Goal: Find specific page/section: Find specific page/section

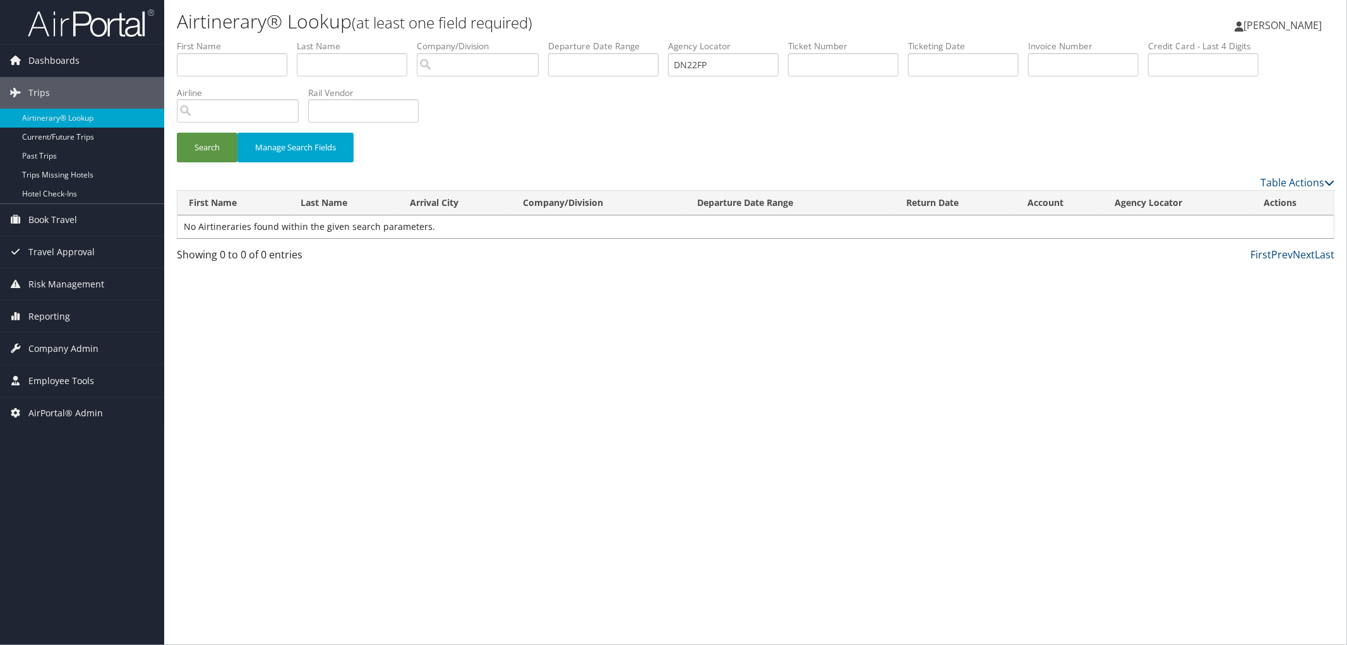
click at [706, 123] on div "Search Manage Search Fields" at bounding box center [755, 107] width 1177 height 135
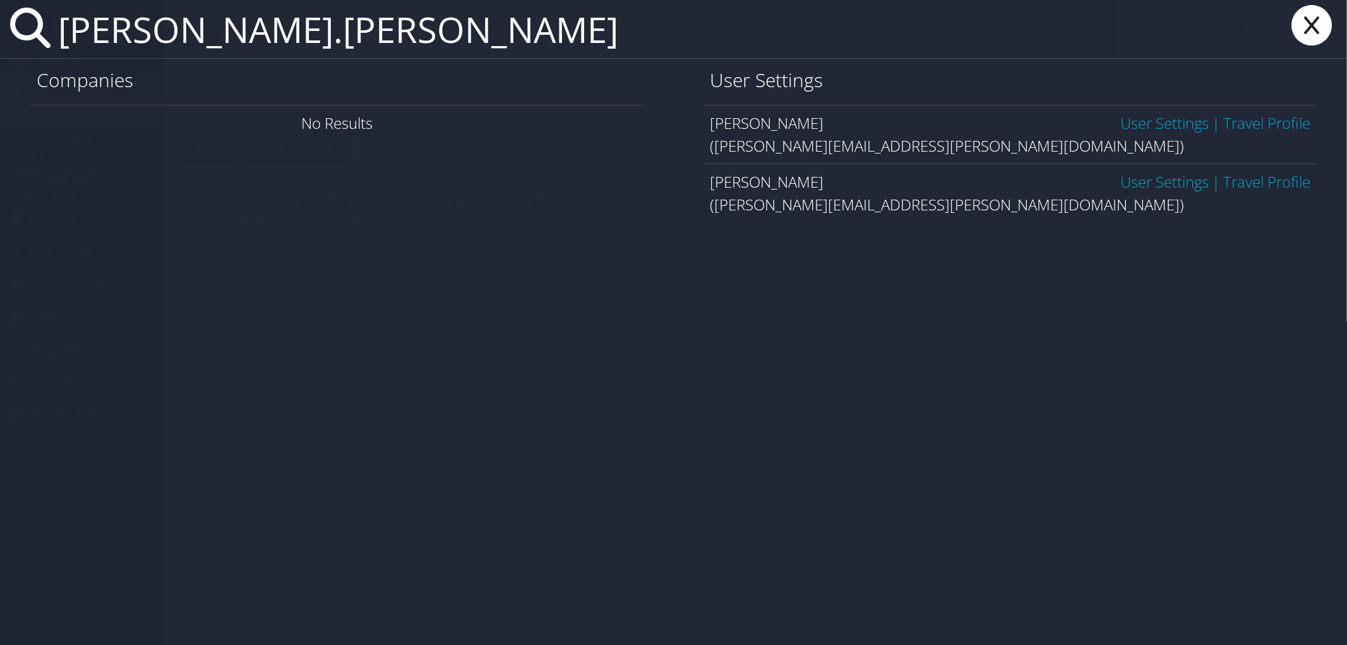
type input "derrick.coleman"
click at [1121, 125] on link "User Settings" at bounding box center [1165, 122] width 88 height 21
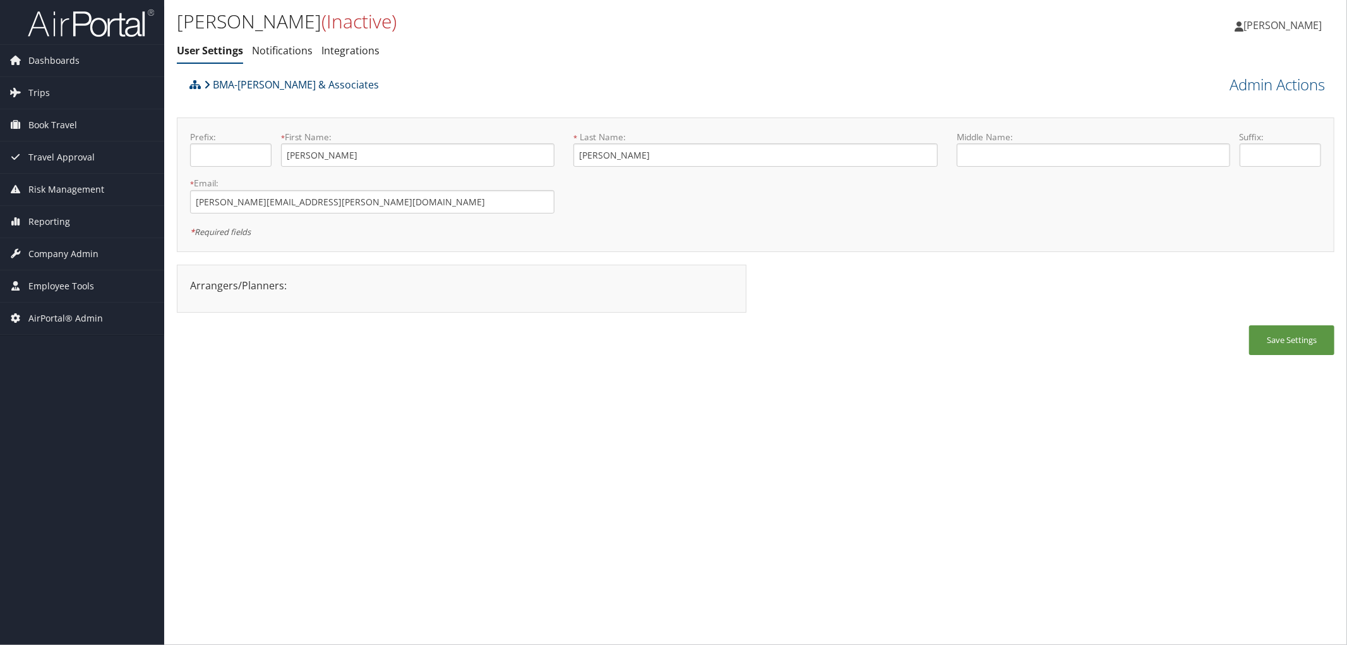
drag, startPoint x: 385, startPoint y: 76, endPoint x: 215, endPoint y: 97, distance: 171.2
click at [215, 97] on div "BMA-Beshenich Muir & Associates" at bounding box center [611, 89] width 850 height 34
copy link "BMA-Beshenich Muir & Associates"
click at [280, 83] on link "BMA-[PERSON_NAME] & Associates" at bounding box center [291, 84] width 175 height 25
drag, startPoint x: 323, startPoint y: 203, endPoint x: 174, endPoint y: 205, distance: 148.5
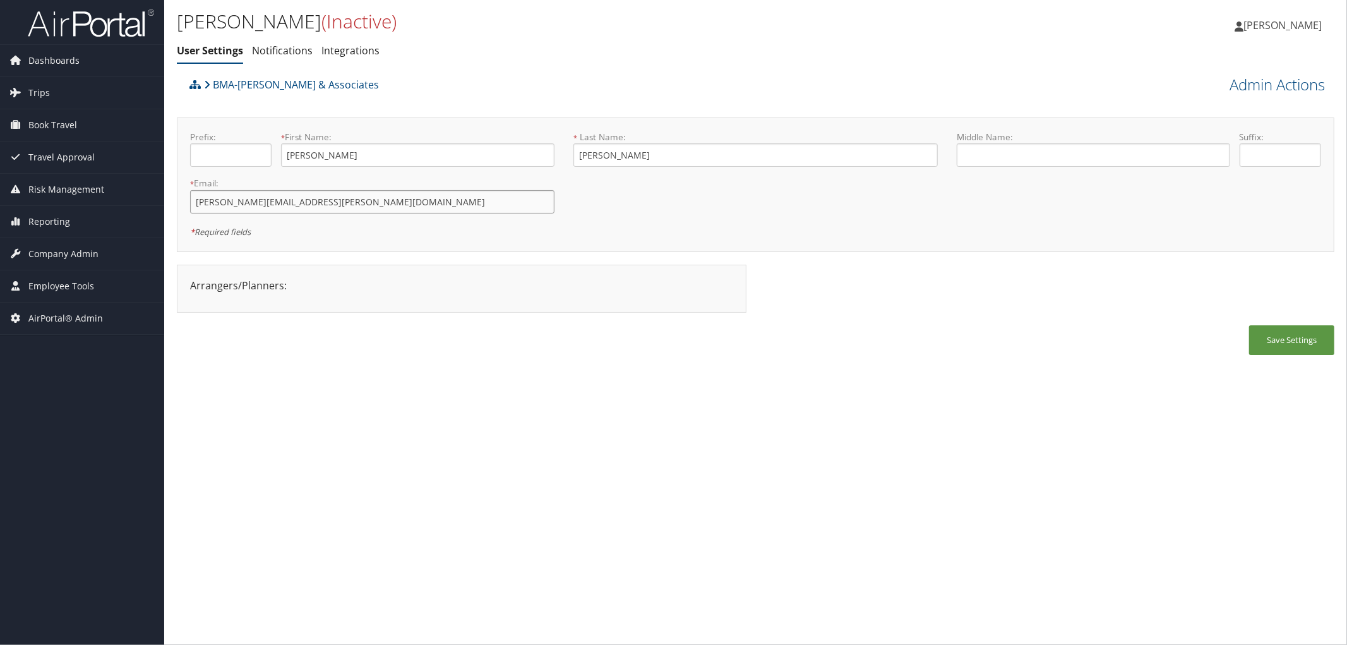
click at [174, 205] on div "Derrick Coleman (Inactive) User Settings Notifications Integrations User Settin…" at bounding box center [755, 322] width 1183 height 645
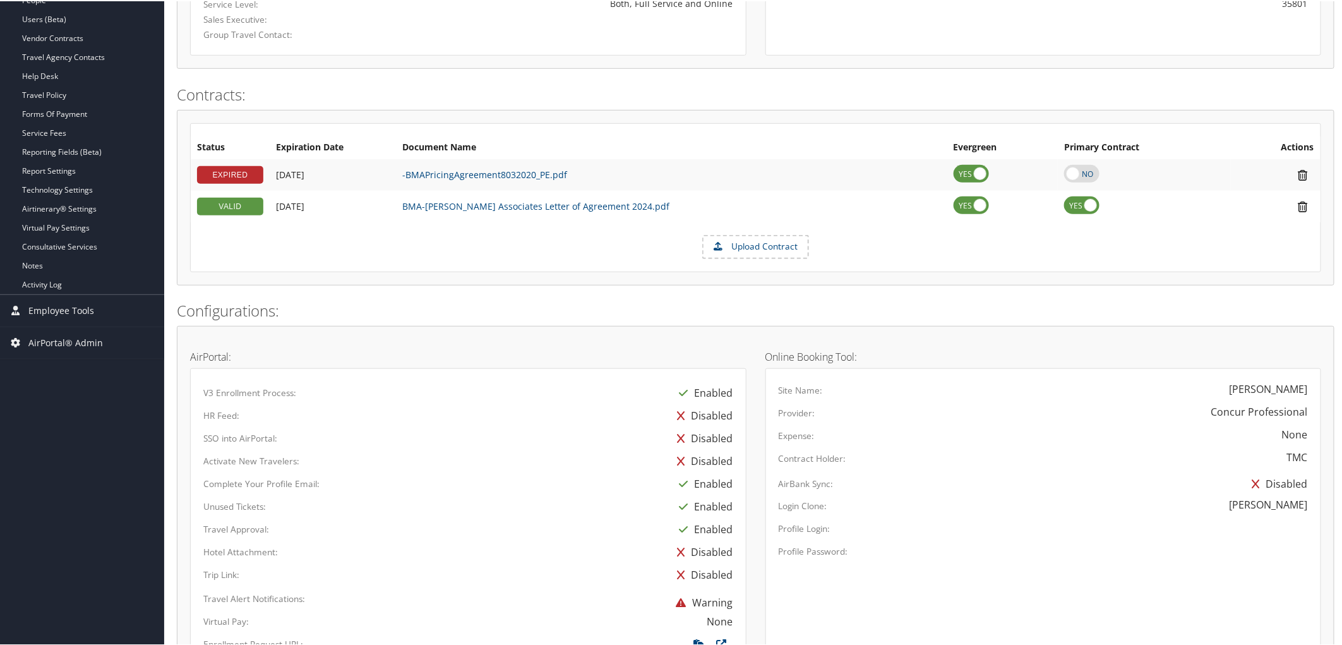
scroll to position [129, 0]
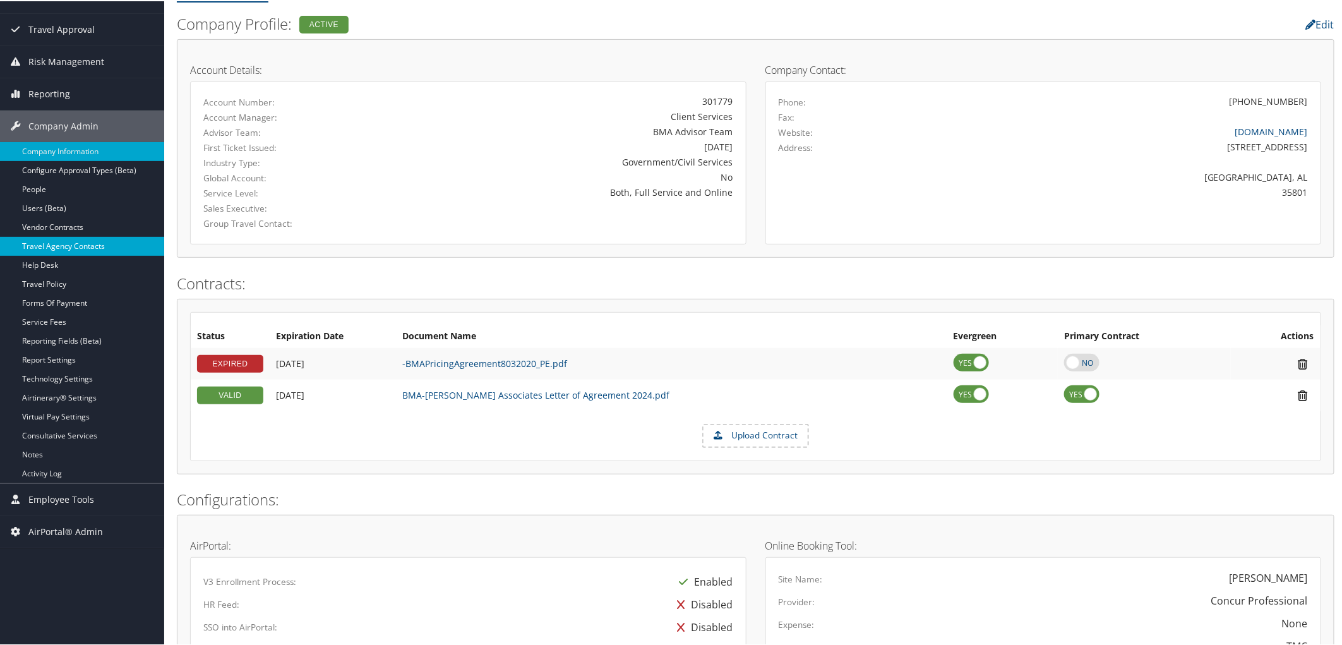
click at [81, 248] on link "Travel Agency Contacts" at bounding box center [82, 245] width 164 height 19
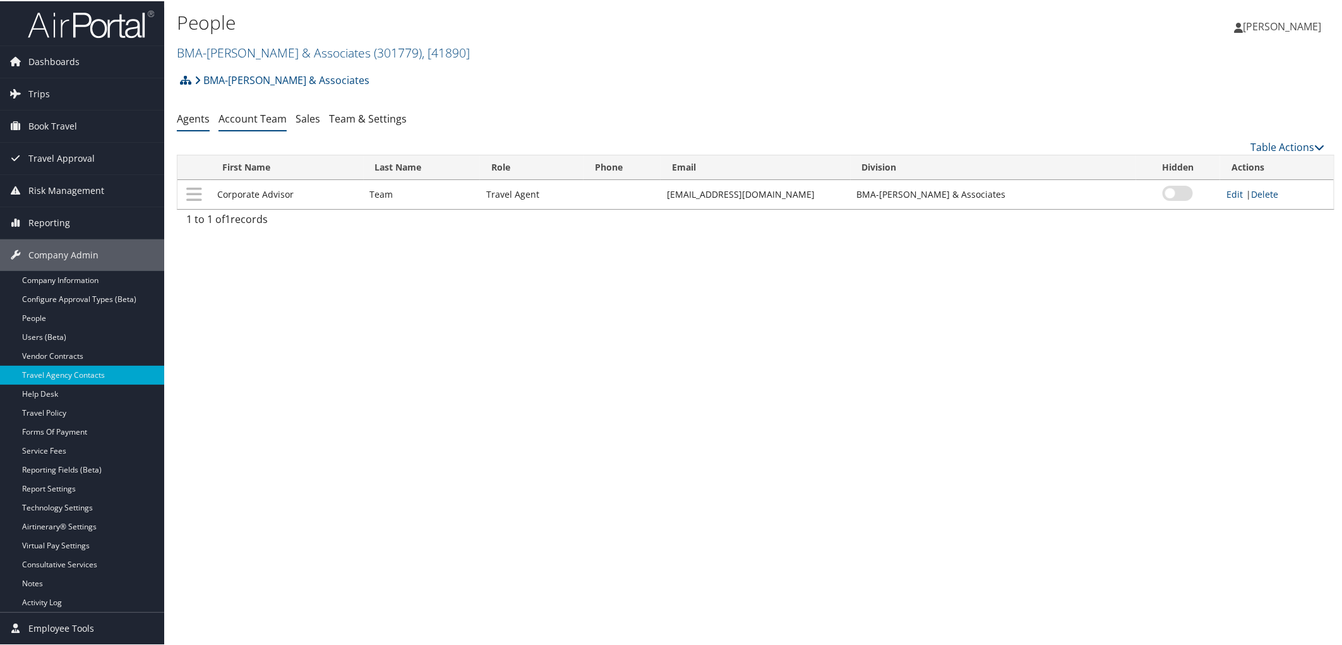
click at [265, 116] on link "Account Team" at bounding box center [253, 118] width 68 height 14
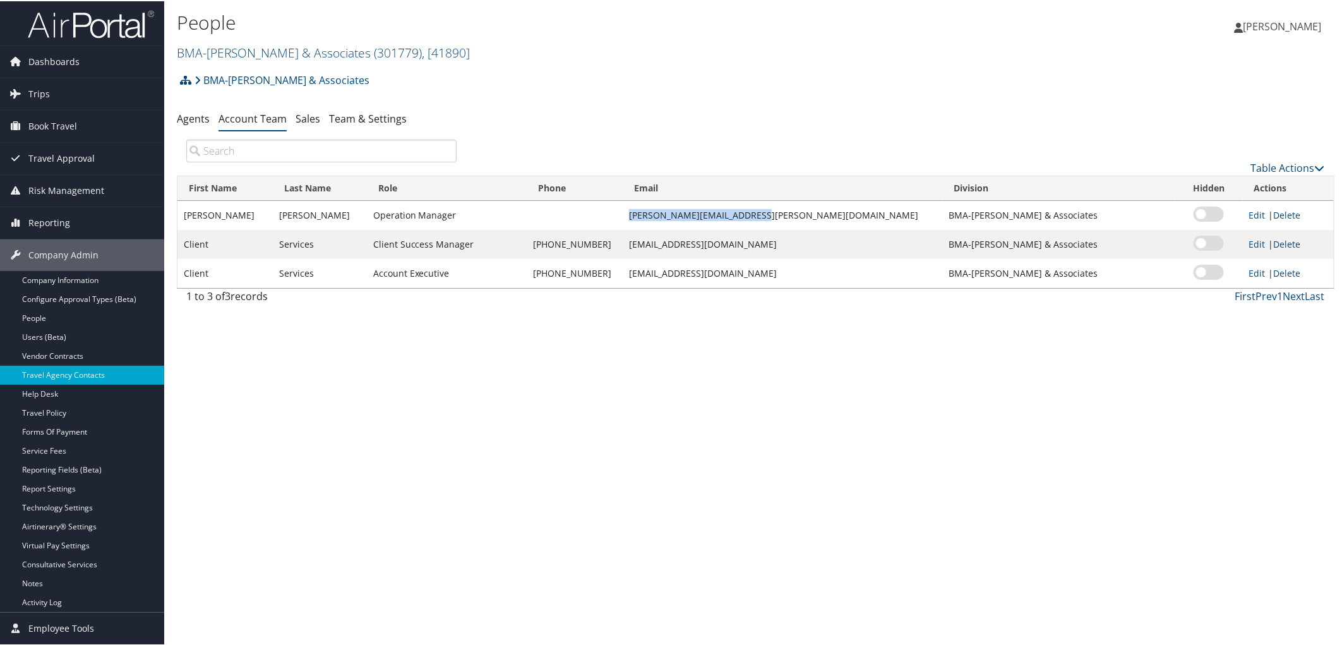
drag, startPoint x: 802, startPoint y: 215, endPoint x: 674, endPoint y: 211, distance: 128.3
click at [674, 211] on td "[PERSON_NAME][EMAIL_ADDRESS][PERSON_NAME][DOMAIN_NAME]" at bounding box center [783, 214] width 320 height 29
copy td "[PERSON_NAME][EMAIL_ADDRESS][PERSON_NAME][DOMAIN_NAME]"
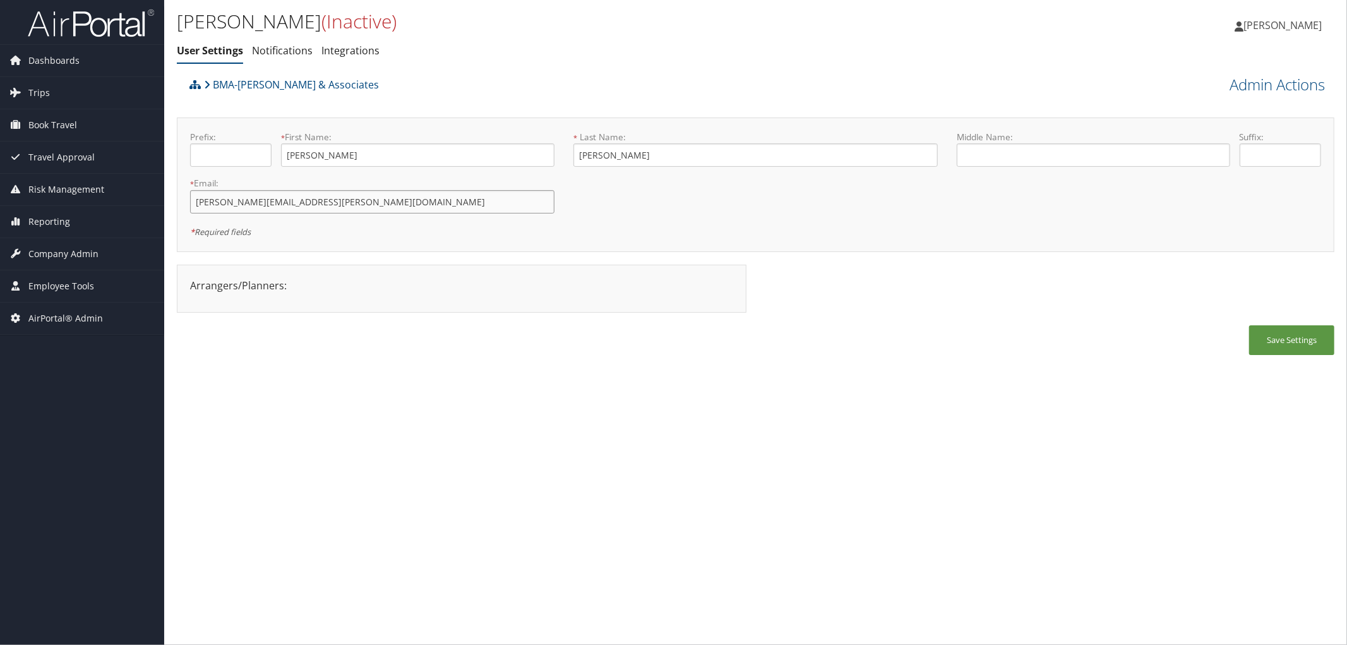
drag, startPoint x: 338, startPoint y: 208, endPoint x: 167, endPoint y: 199, distance: 171.4
click at [167, 199] on div "Derrick Coleman (Inactive) User Settings Notifications Integrations User Settin…" at bounding box center [755, 322] width 1183 height 645
drag, startPoint x: 376, startPoint y: 87, endPoint x: 241, endPoint y: 87, distance: 135.8
click at [241, 87] on div "BMA-[PERSON_NAME] & Associates" at bounding box center [611, 89] width 850 height 34
copy link "Beshenich Muir & Associates"
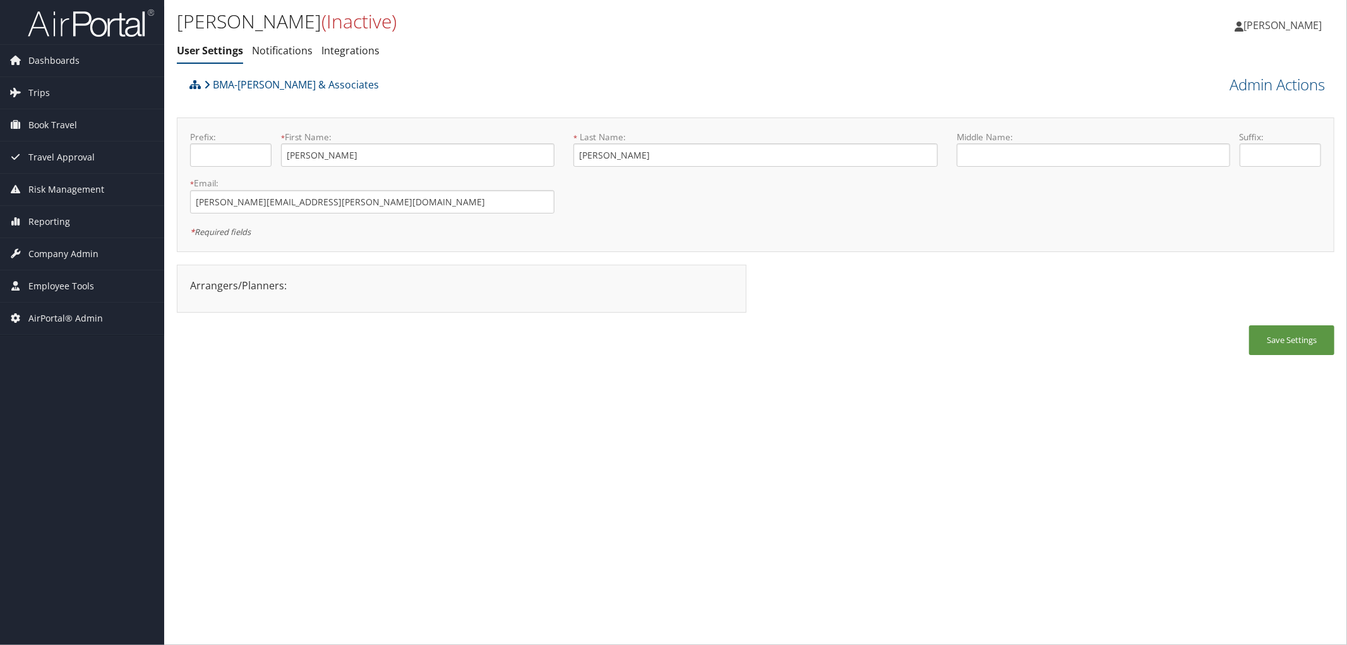
click at [579, 418] on div "Derrick Coleman (Inactive) User Settings Notifications Integrations User Settin…" at bounding box center [755, 322] width 1183 height 645
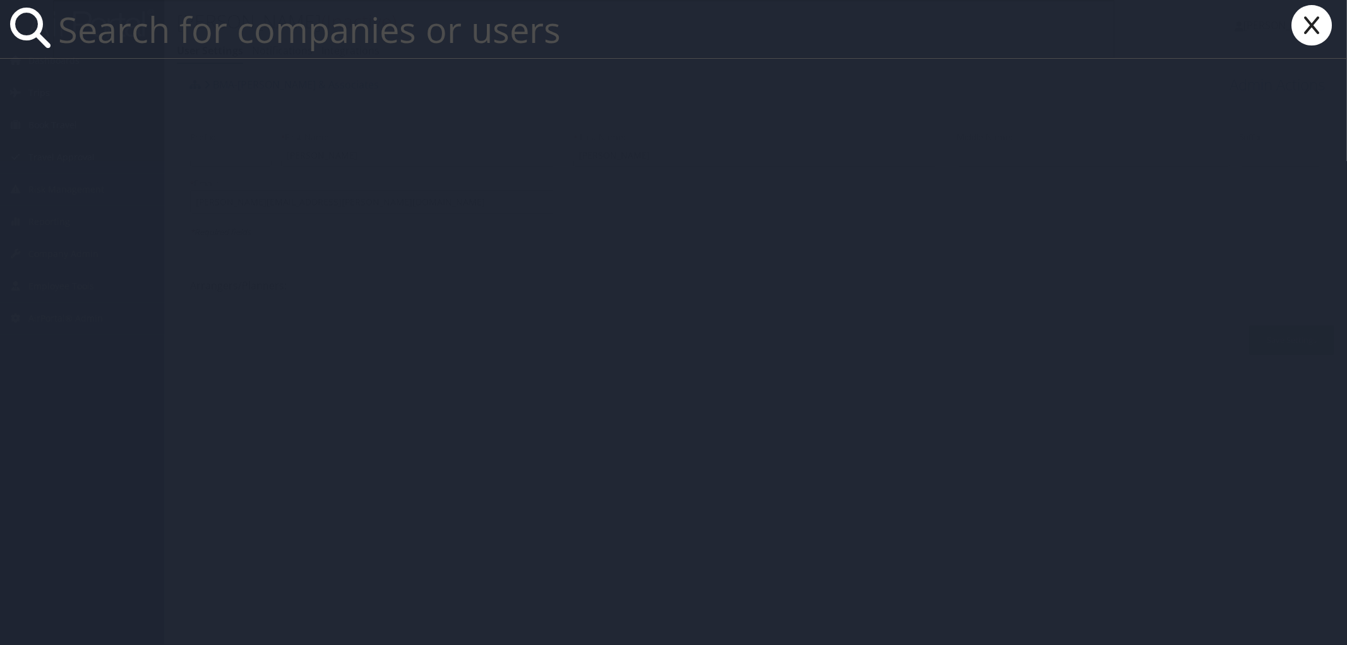
paste input "nlenti@lsuhsc.edu"
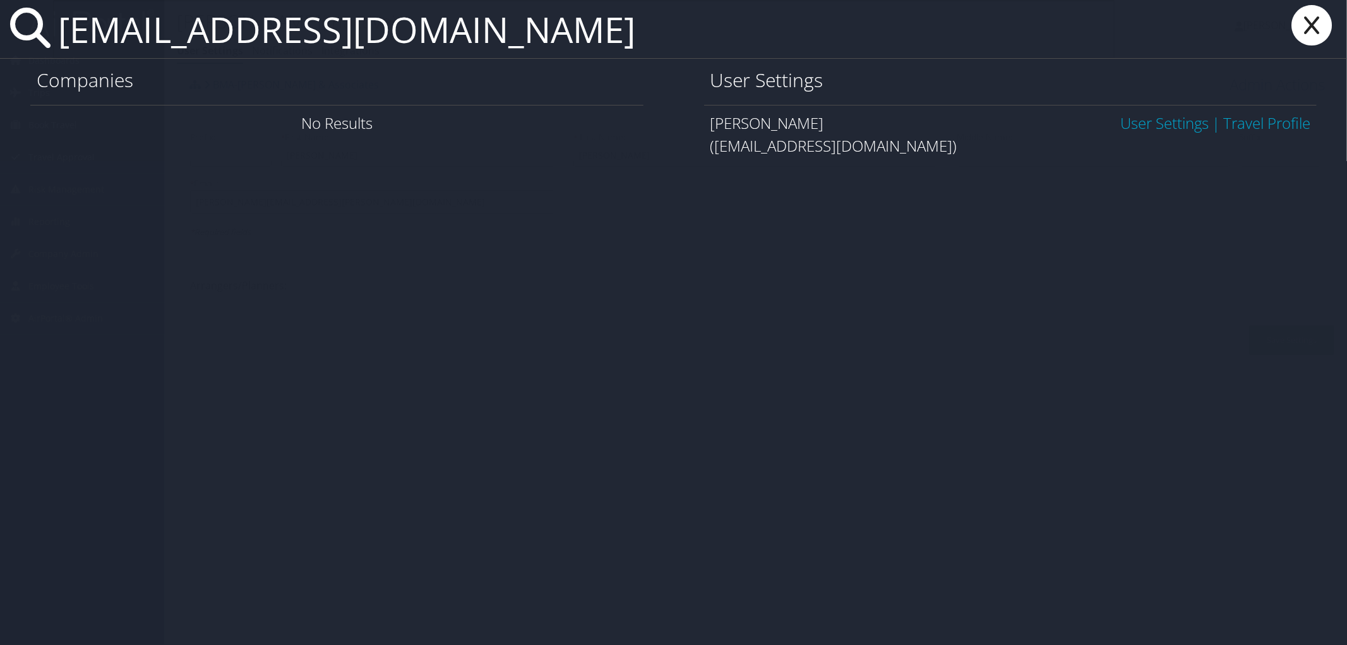
type input "nlenti@lsuhsc.edu"
click at [1175, 117] on link "User Settings" at bounding box center [1165, 122] width 88 height 21
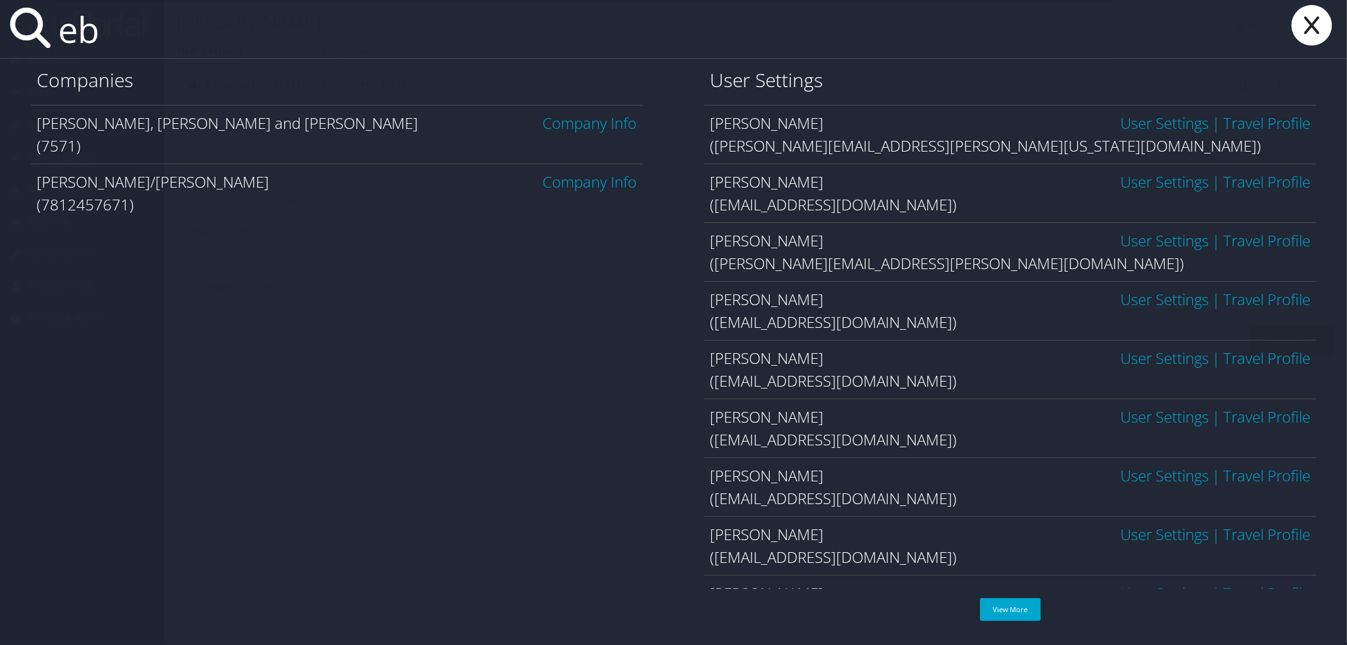
type input "e"
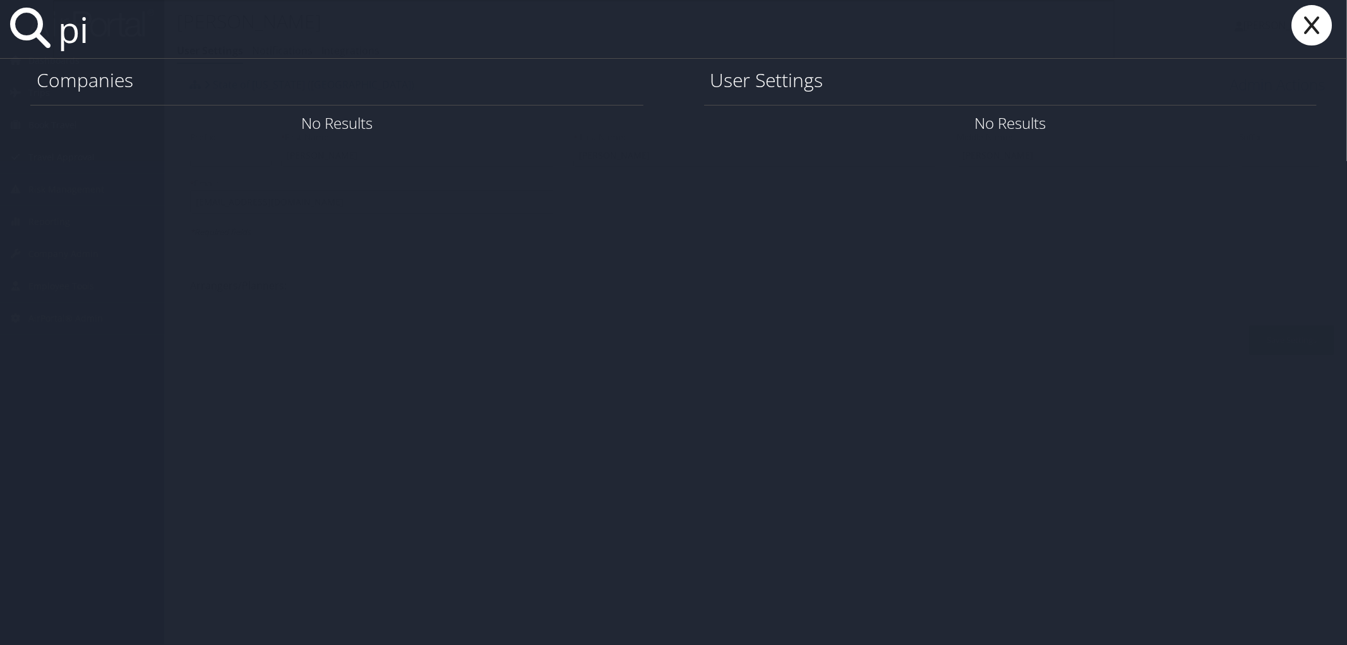
type input "p"
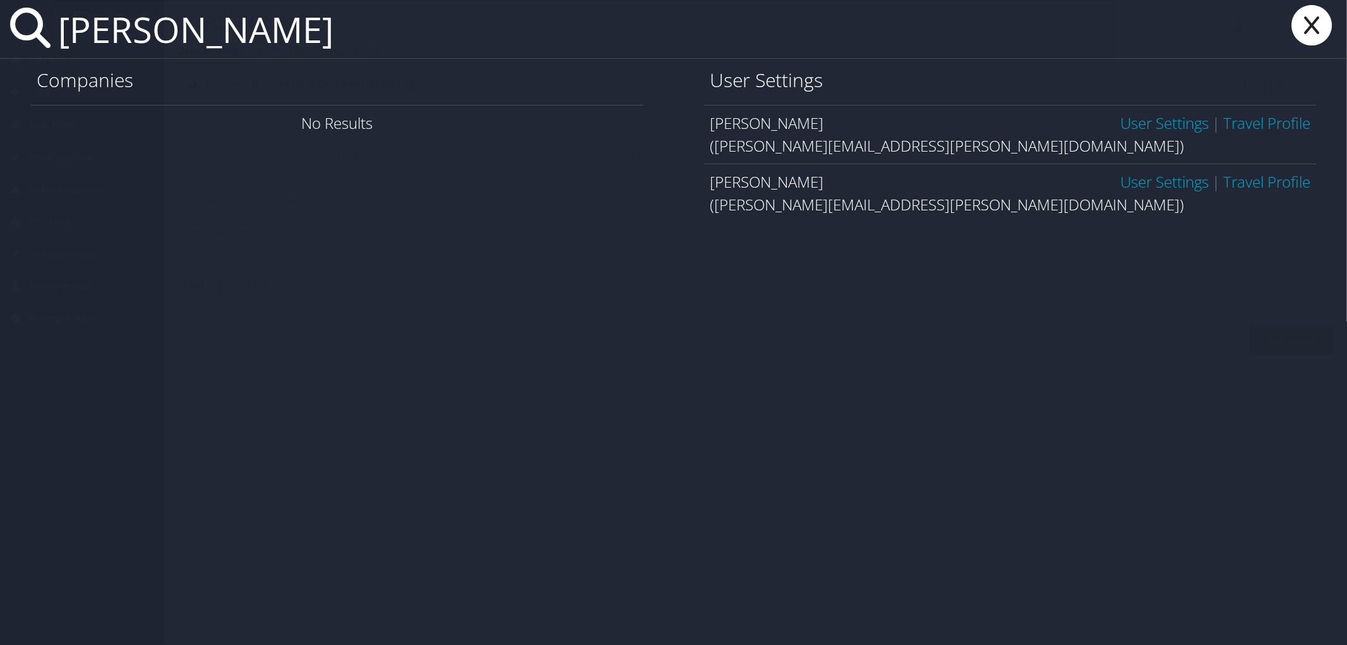
type input "[PERSON_NAME]"
click at [1134, 124] on link "User Settings" at bounding box center [1165, 122] width 88 height 21
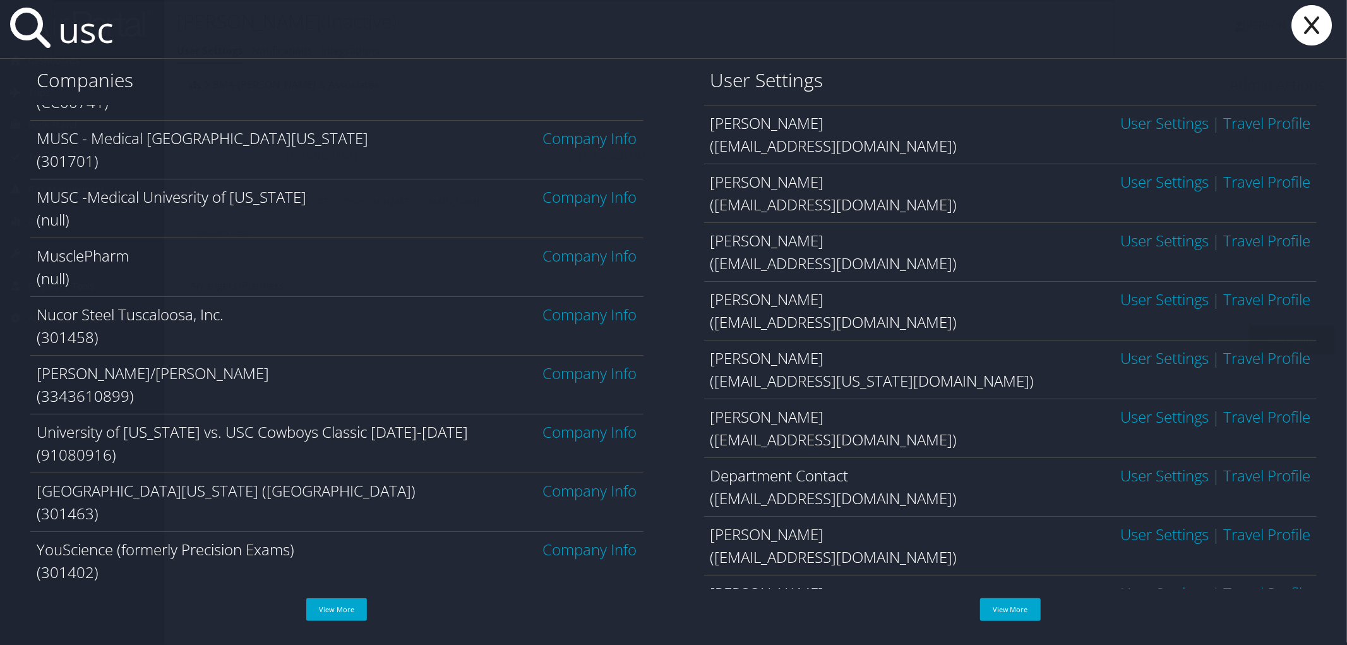
scroll to position [104, 0]
type input "usc"
click at [581, 490] on link "Company Info" at bounding box center [590, 489] width 94 height 21
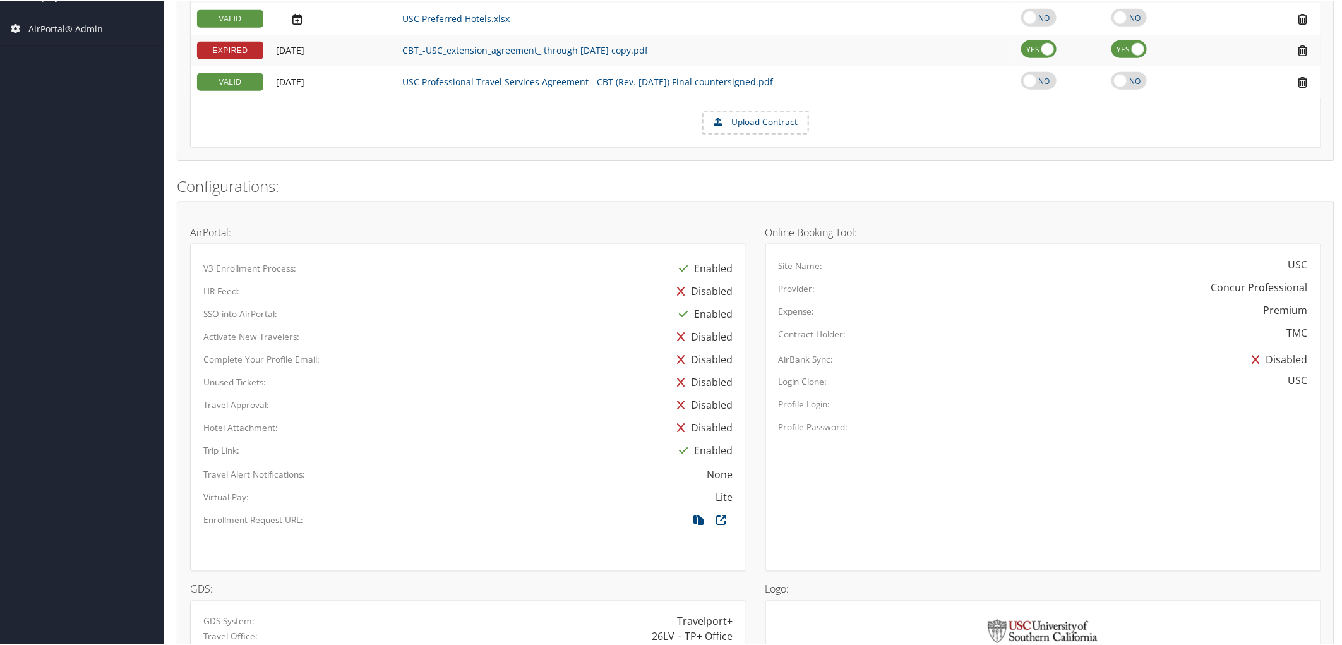
scroll to position [912, 0]
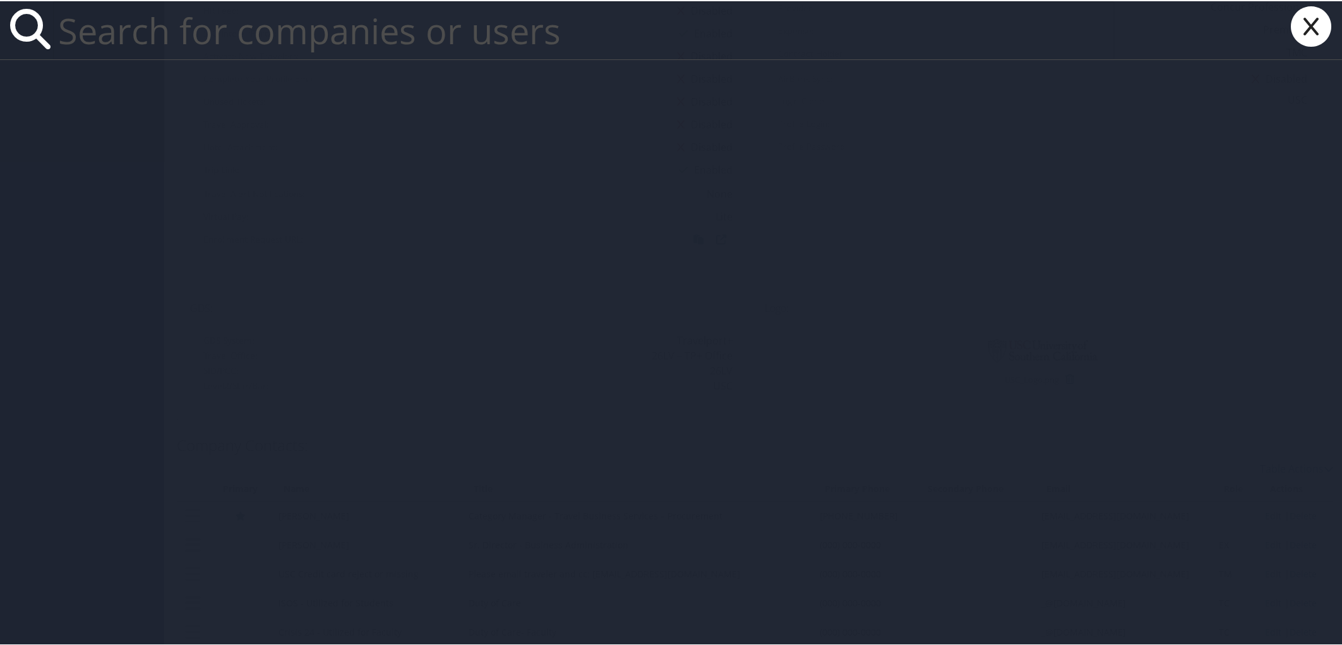
paste input "[PERSON_NAME]"
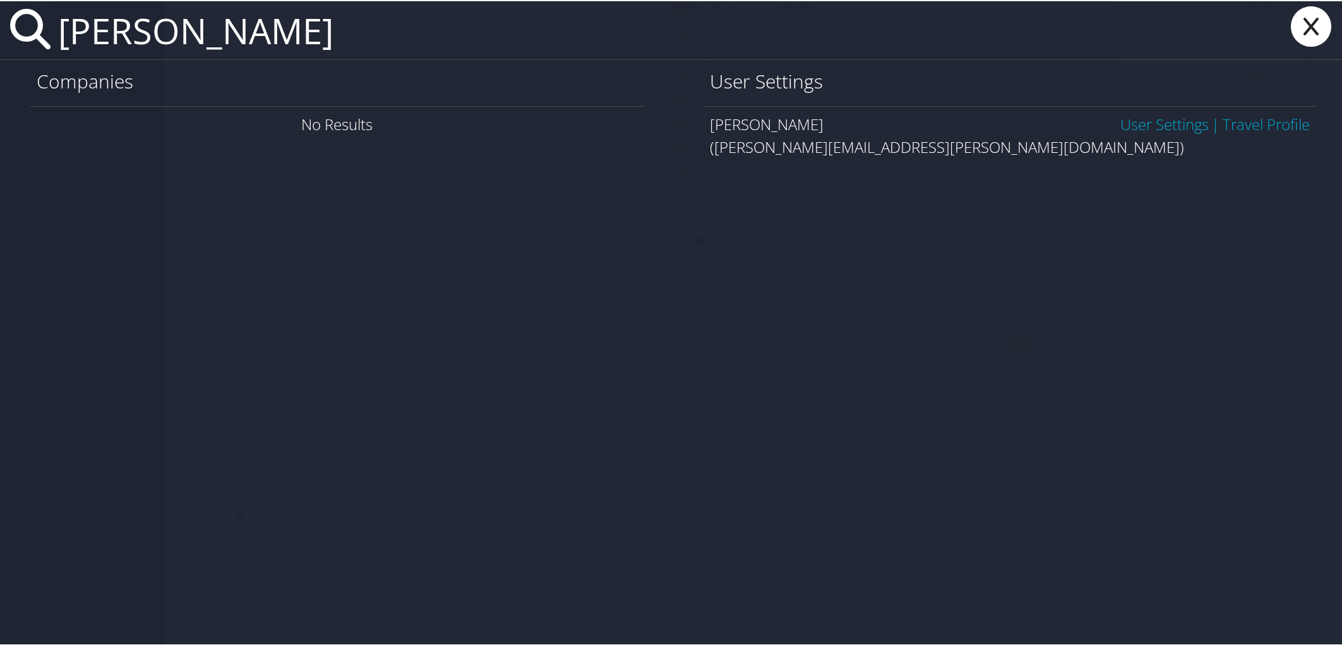
type input "[PERSON_NAME]"
click at [1160, 128] on link "User Settings" at bounding box center [1165, 122] width 88 height 21
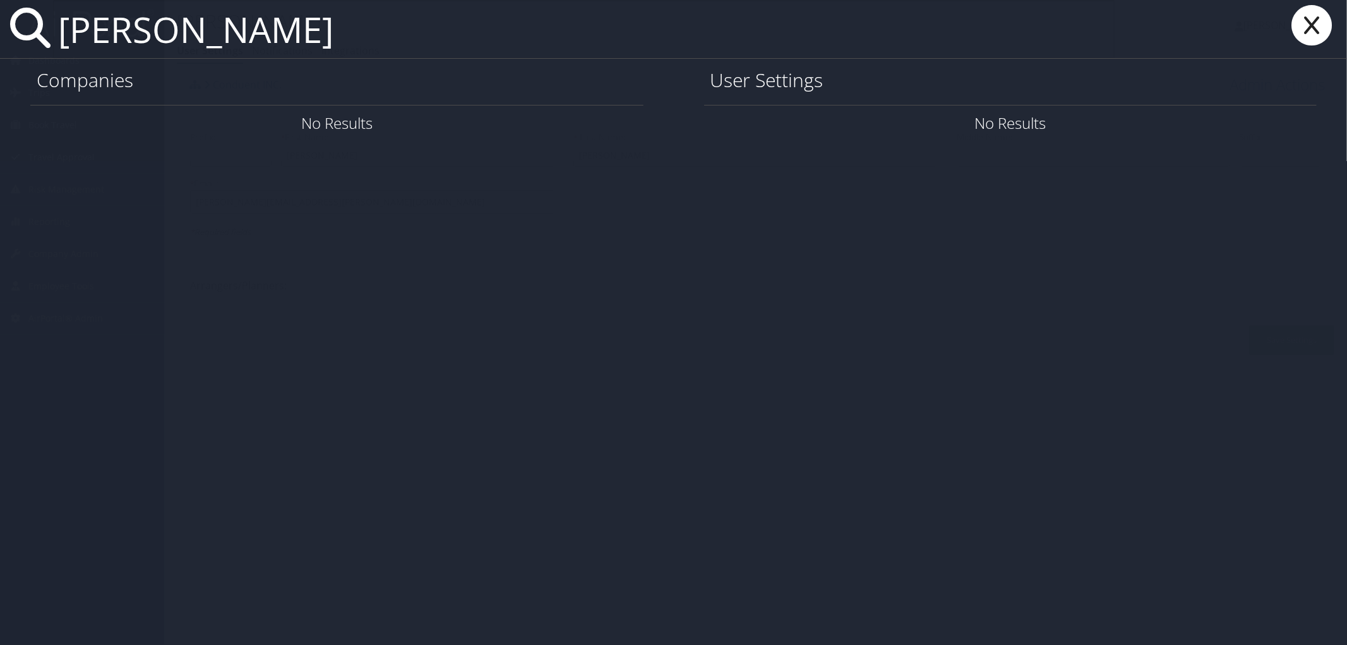
type input "[PERSON_NAME]"
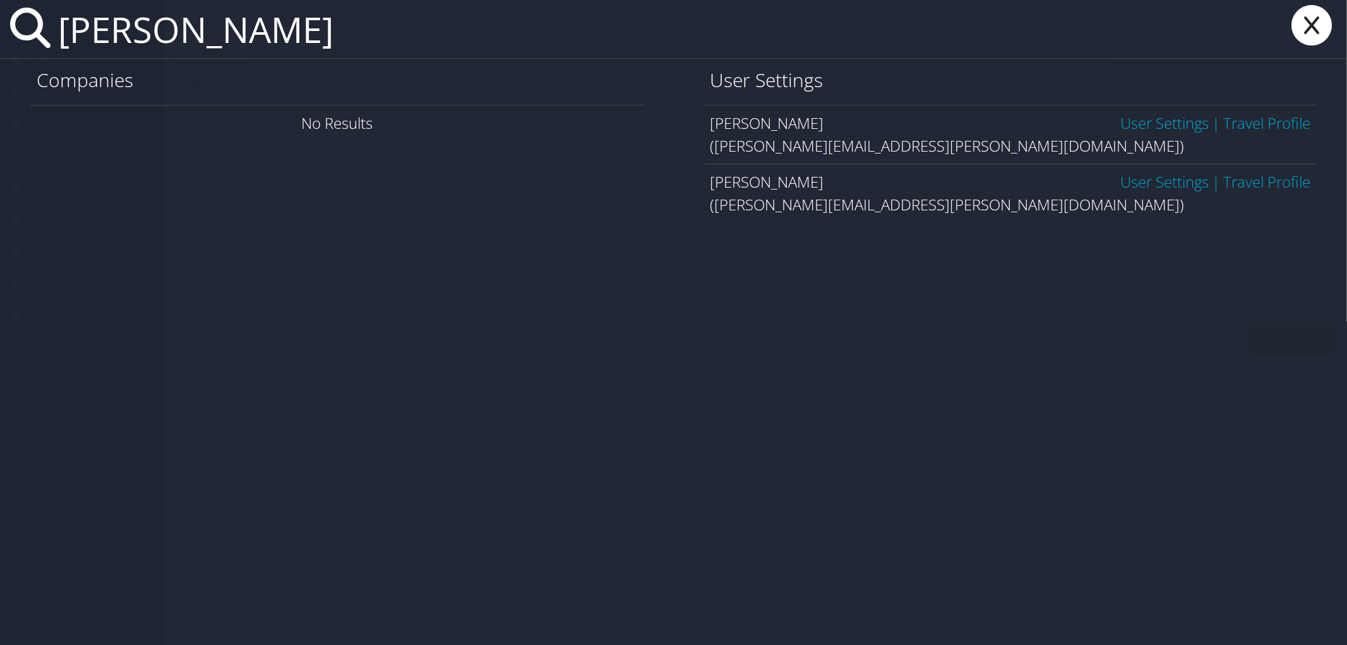
click at [1187, 123] on link "User Settings" at bounding box center [1165, 122] width 88 height 21
